Goal: Task Accomplishment & Management: Manage account settings

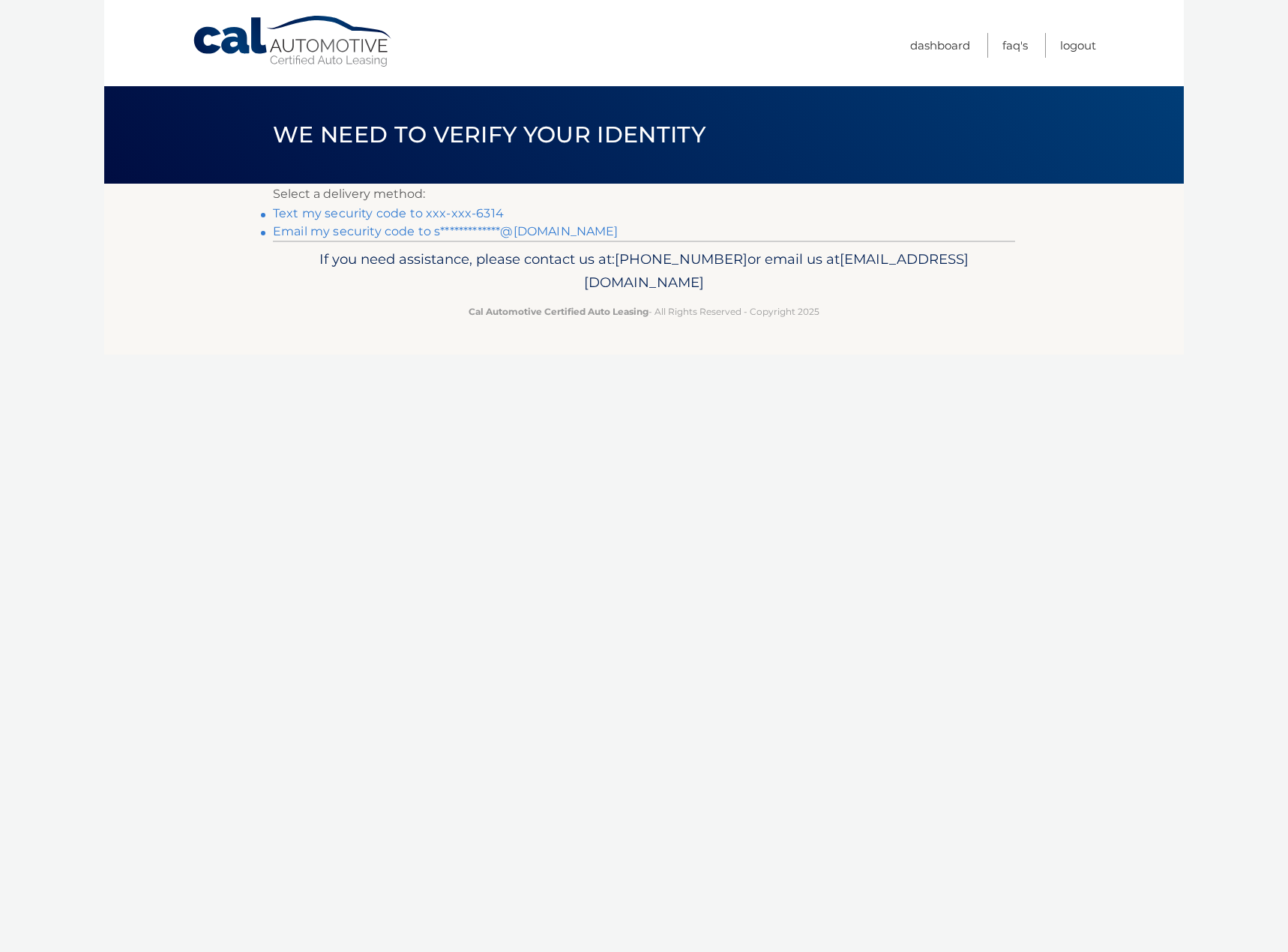
drag, startPoint x: 453, startPoint y: 203, endPoint x: 454, endPoint y: 215, distance: 12.0
click at [453, 205] on div "**********" at bounding box center [644, 212] width 742 height 57
click at [478, 214] on link "Text my security code to xxx-xxx-6314" at bounding box center [388, 213] width 231 height 15
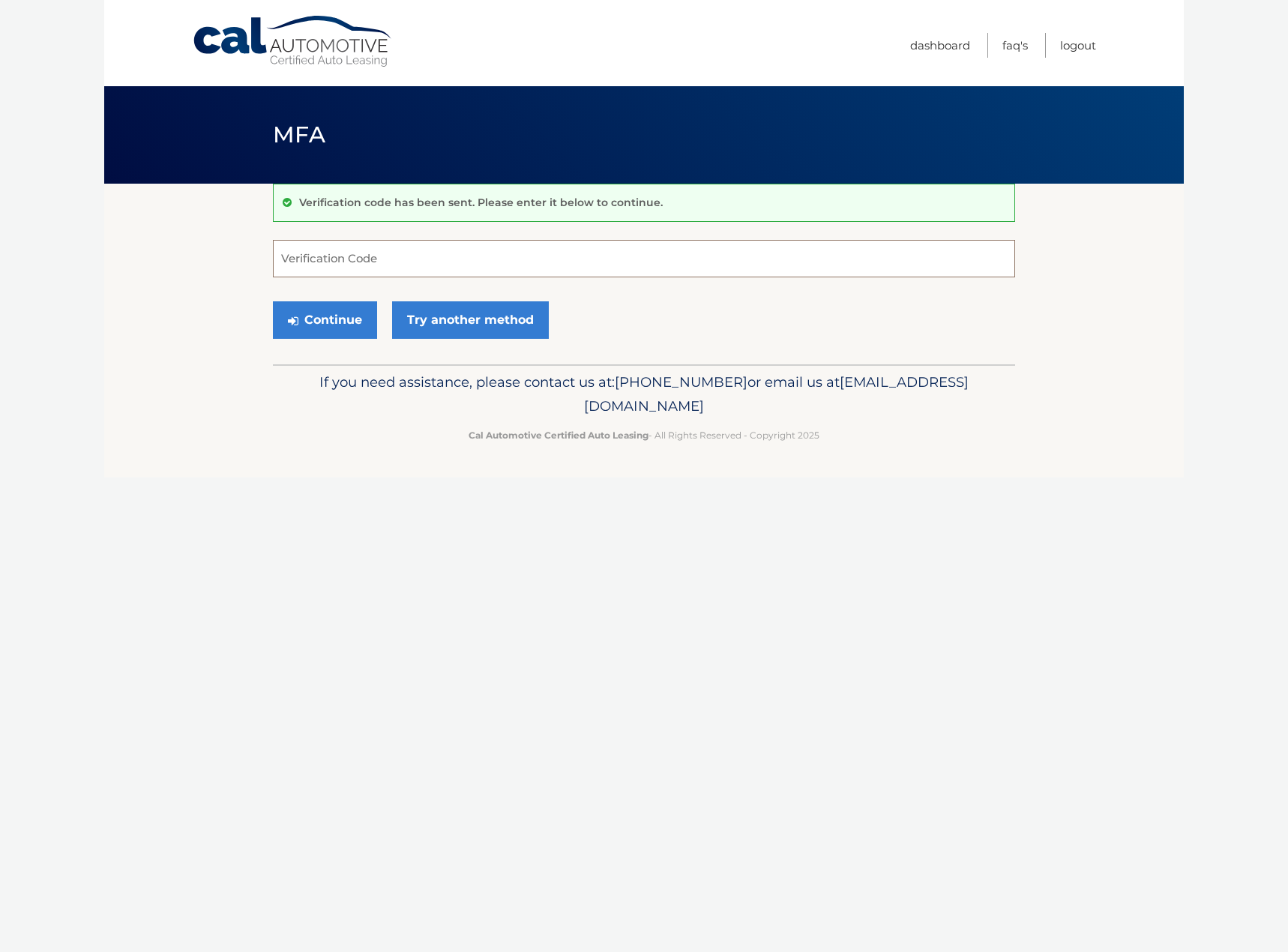
click at [467, 255] on input "Verification Code" at bounding box center [644, 258] width 742 height 37
type input "002653"
click at [273, 301] on button "Continue" at bounding box center [325, 320] width 104 height 37
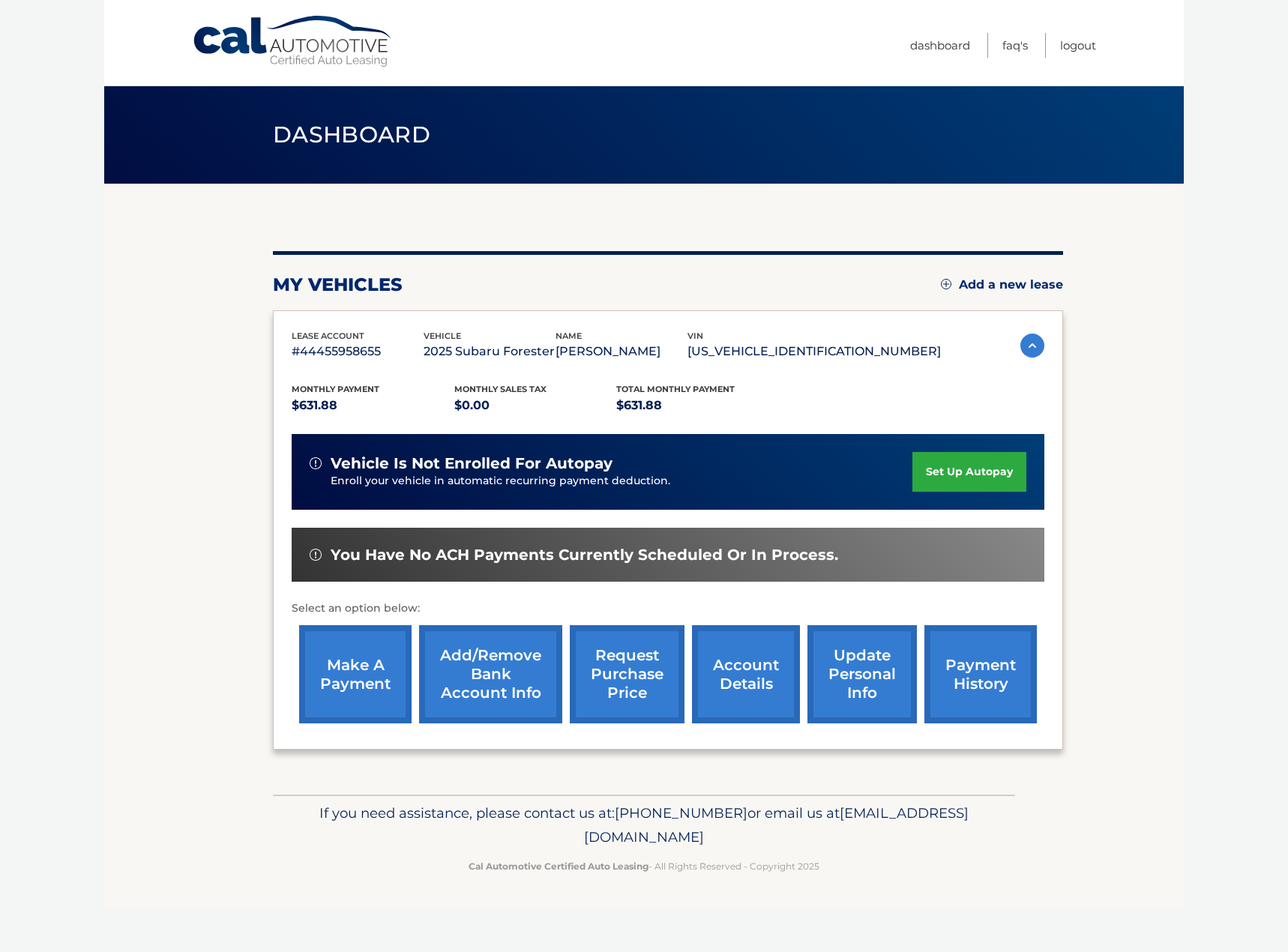
click at [347, 692] on link "make a payment" at bounding box center [354, 674] width 112 height 99
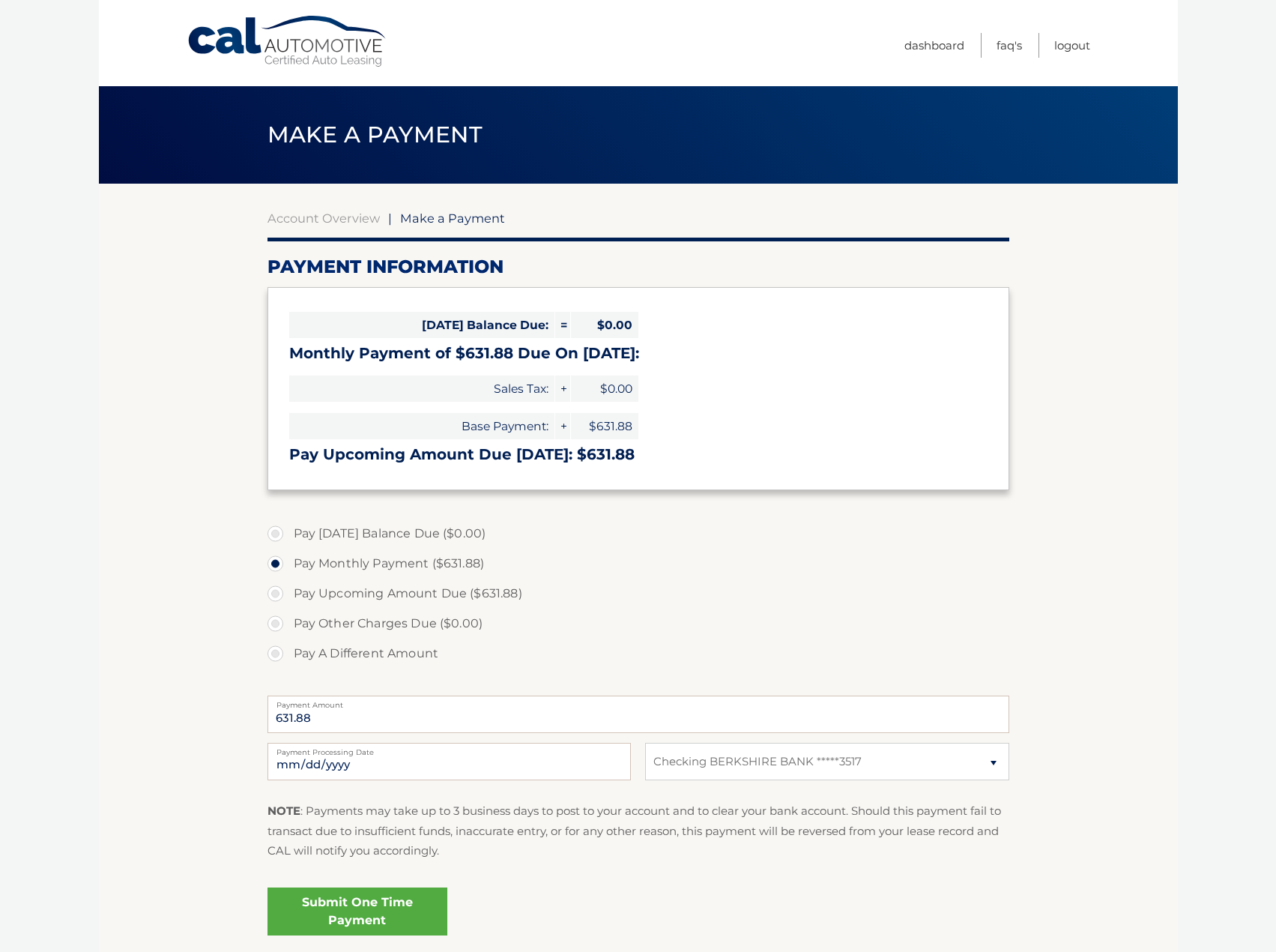
select select "ODlmMjY1NDItYTQ3Zi00YWI3LTgxNTItZGFmNzg3MTNmNWQ3"
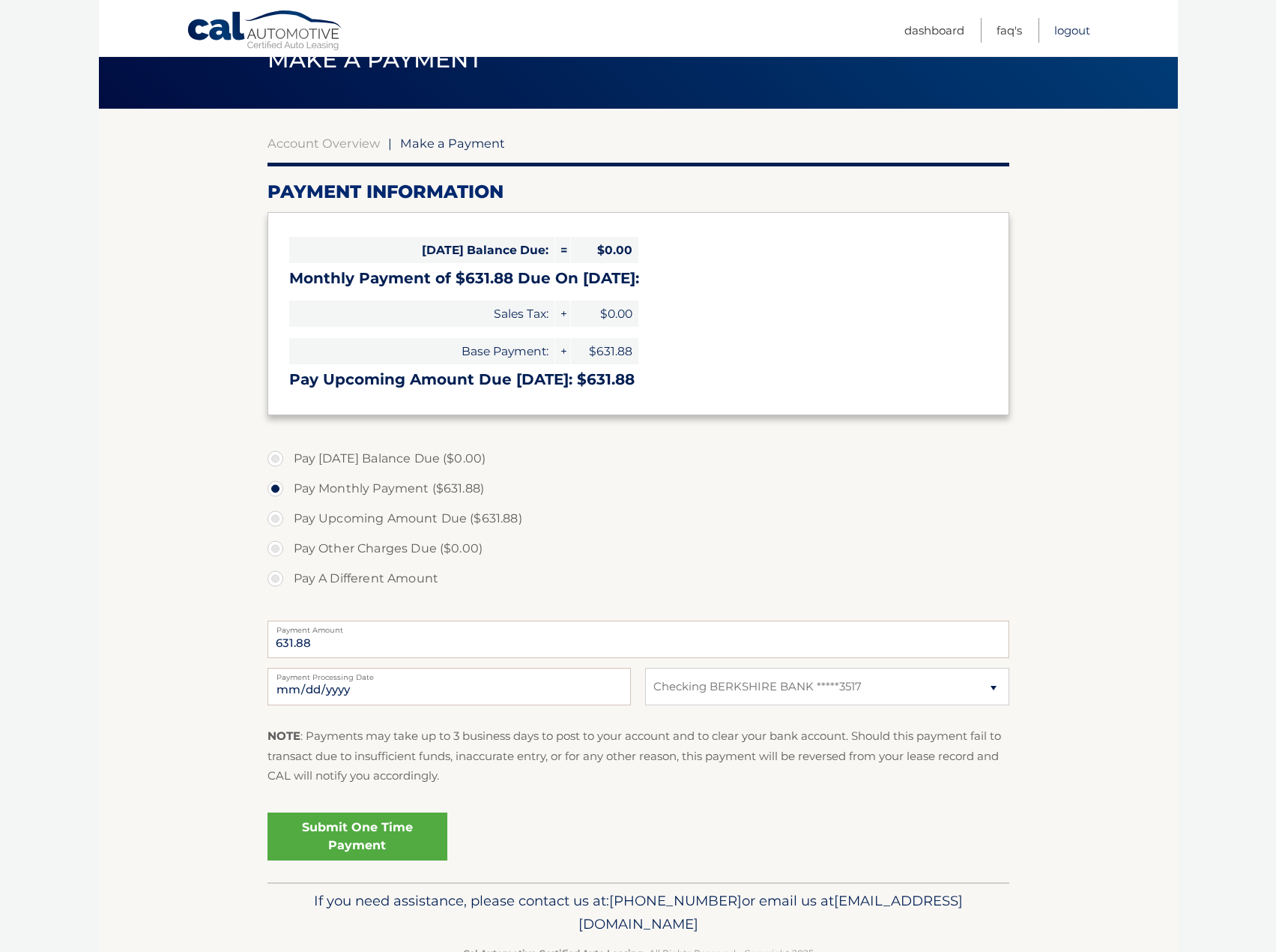
drag, startPoint x: 1067, startPoint y: 24, endPoint x: 992, endPoint y: 29, distance: 75.2
click at [1067, 24] on link "Logout" at bounding box center [1072, 29] width 36 height 24
